Goal: Information Seeking & Learning: Learn about a topic

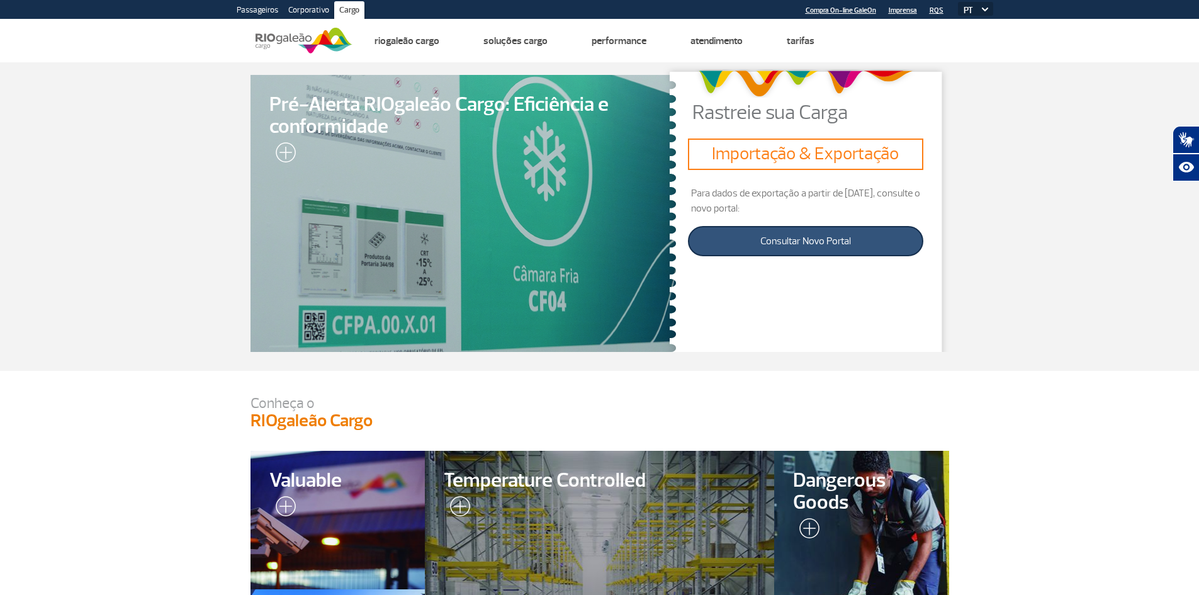
click at [790, 246] on link "Consultar Novo Portal" at bounding box center [805, 241] width 235 height 30
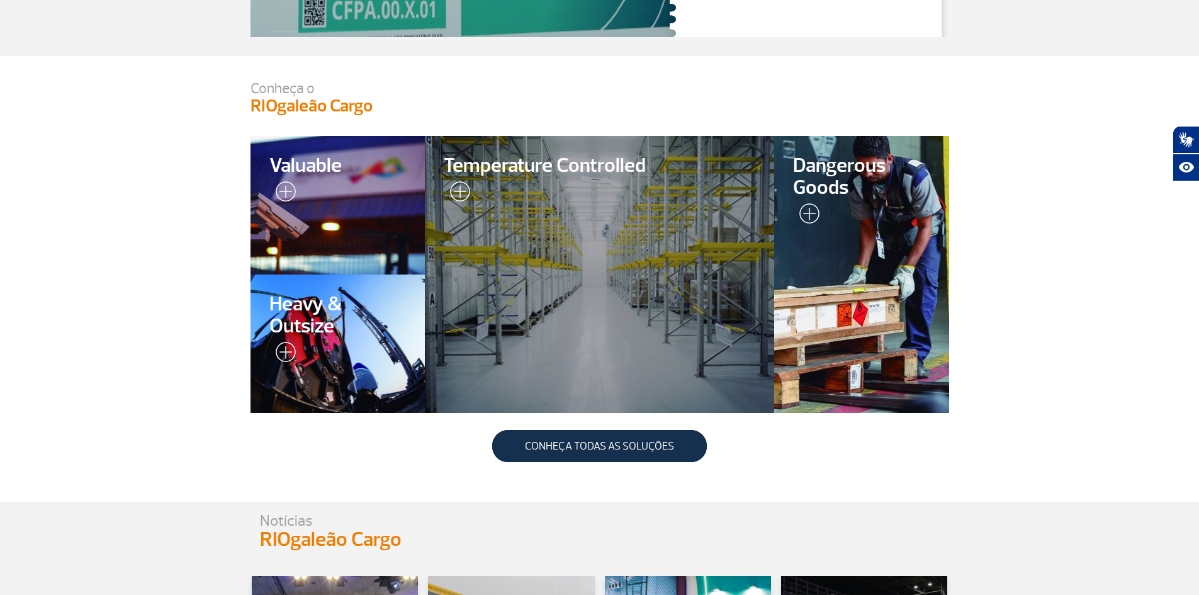
click at [505, 235] on div at bounding box center [599, 274] width 356 height 283
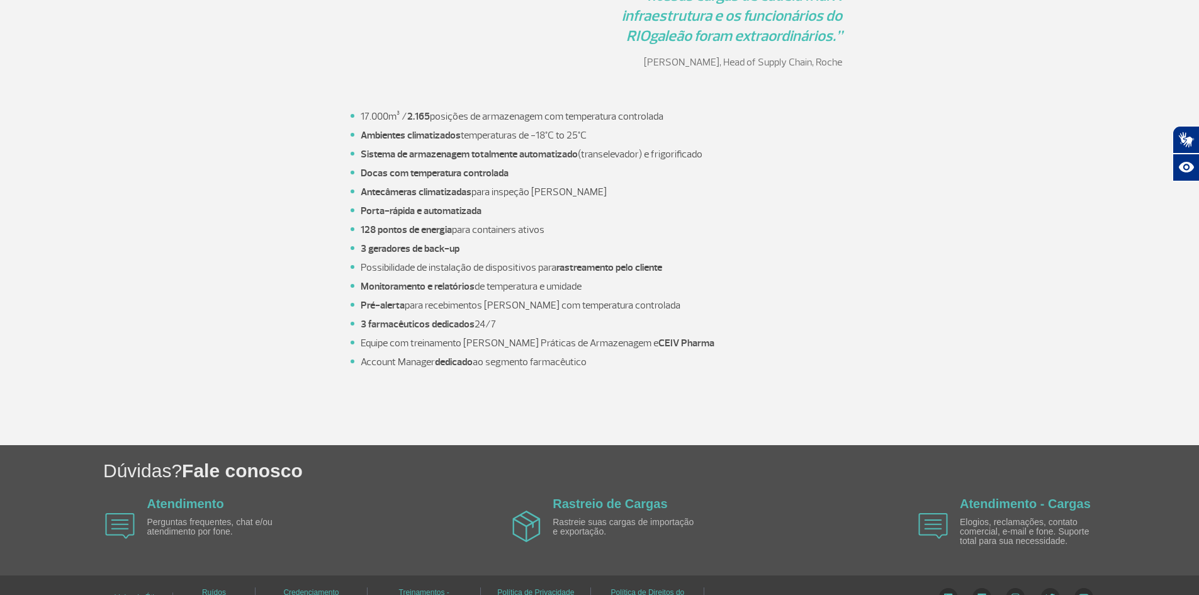
scroll to position [1600, 0]
